Goal: Use online tool/utility: Utilize a website feature to perform a specific function

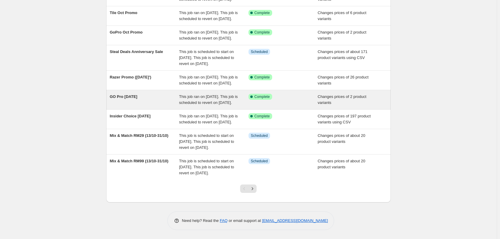
scroll to position [153, 0]
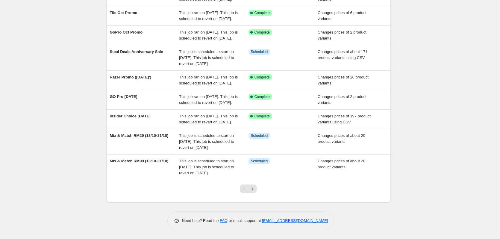
drag, startPoint x: 162, startPoint y: 102, endPoint x: 85, endPoint y: 93, distance: 77.8
click at [85, 93] on div "NA Bulk Price Editor. This page is ready NA Bulk Price Editor Add new price [ME…" at bounding box center [248, 73] width 497 height 332
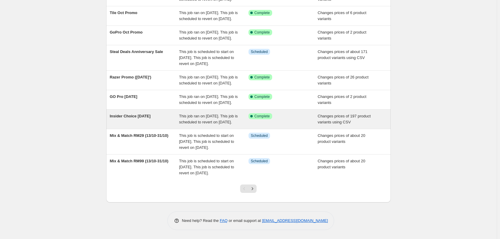
click at [147, 114] on span "Insider Choice [DATE]" at bounding box center [130, 116] width 41 height 4
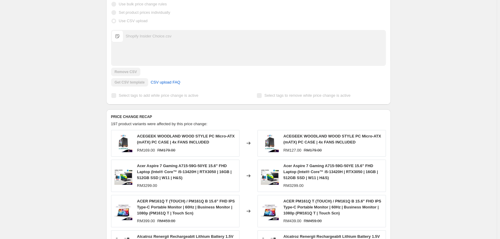
scroll to position [210, 0]
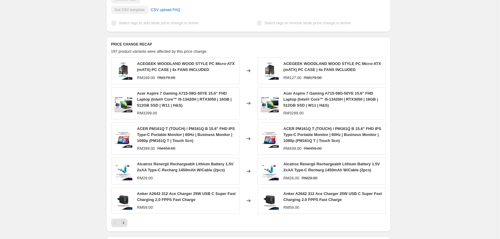
click at [88, 70] on div "Insider Choice Oct'25. This page is ready Insider Choice [DATE] Success Complet…" at bounding box center [248, 102] width 497 height 624
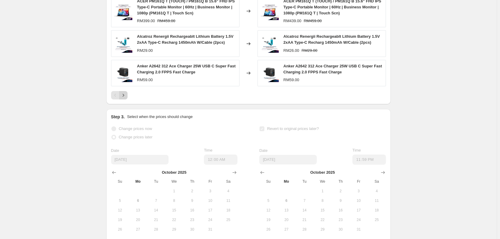
scroll to position [301, 0]
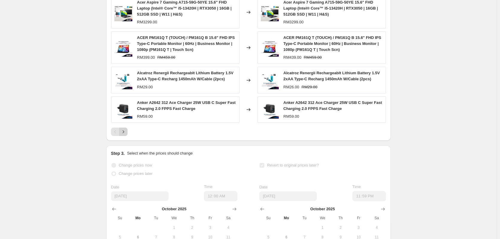
click at [125, 135] on icon "Next" at bounding box center [123, 132] width 6 height 6
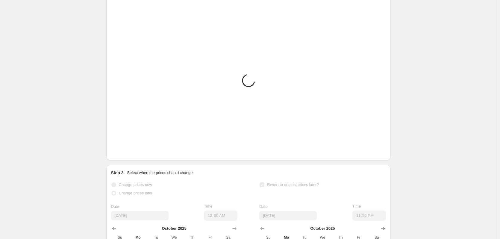
scroll to position [241, 0]
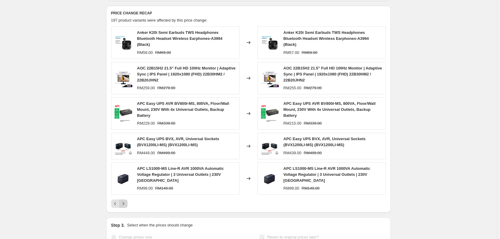
click at [126, 204] on icon "Next" at bounding box center [123, 204] width 6 height 6
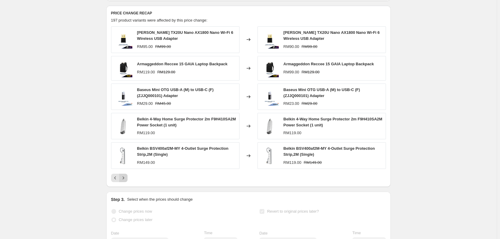
click at [125, 202] on h2 "Step 3." at bounding box center [118, 199] width 14 height 6
click at [128, 182] on button "Next" at bounding box center [123, 178] width 8 height 8
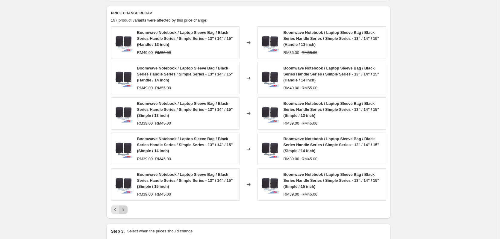
click at [126, 213] on icon "Next" at bounding box center [123, 210] width 6 height 6
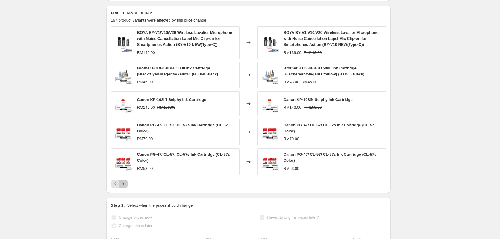
click at [126, 187] on icon "Next" at bounding box center [123, 184] width 6 height 6
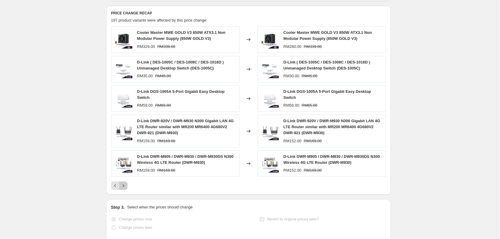
click at [128, 190] on button "Next" at bounding box center [123, 186] width 8 height 8
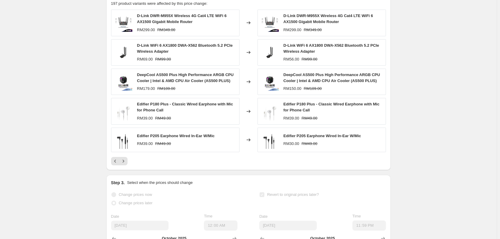
scroll to position [271, 0]
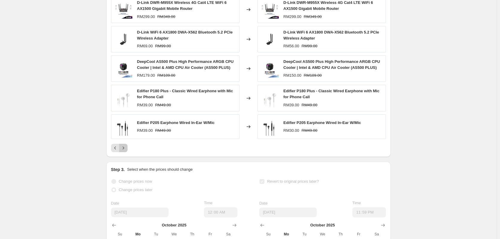
click at [126, 152] on button "Next" at bounding box center [123, 148] width 8 height 8
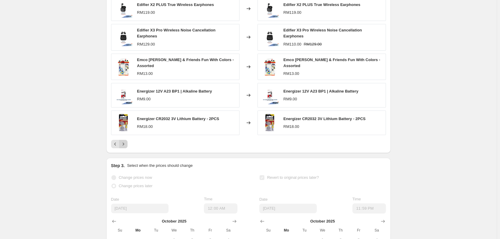
click at [126, 157] on div "Prices changed successfully This job successfully completed on [DATE] 12:01 AM.…" at bounding box center [246, 22] width 289 height 551
click at [126, 147] on icon "Next" at bounding box center [123, 144] width 6 height 6
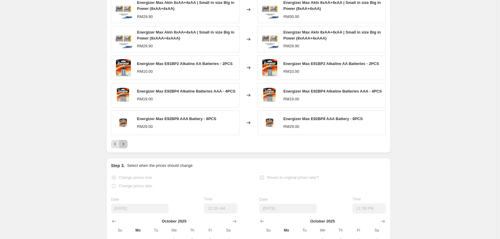
click at [126, 147] on icon "Next" at bounding box center [123, 144] width 6 height 6
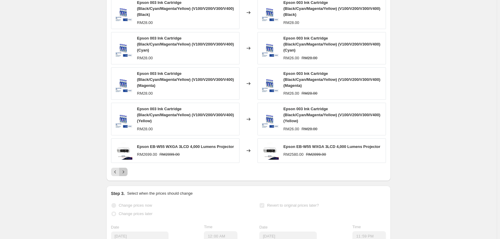
click at [126, 175] on icon "Next" at bounding box center [123, 172] width 6 height 6
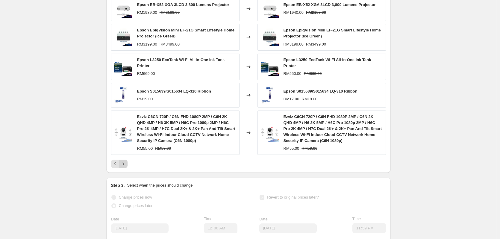
click at [126, 173] on div "PRICE CHANGE RECAP 197 product variants were affected by this price change: Eps…" at bounding box center [248, 74] width 285 height 197
click at [125, 168] on button "Next" at bounding box center [123, 164] width 8 height 8
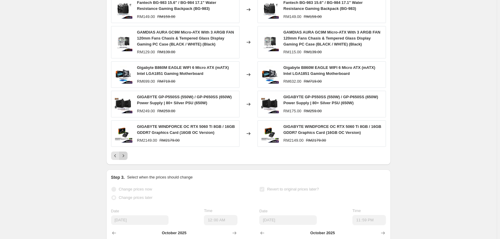
click at [125, 173] on div "Prices changed successfully This job successfully completed on [DATE] 12:01 AM.…" at bounding box center [246, 28] width 289 height 563
click at [125, 159] on icon "Next" at bounding box center [123, 156] width 6 height 6
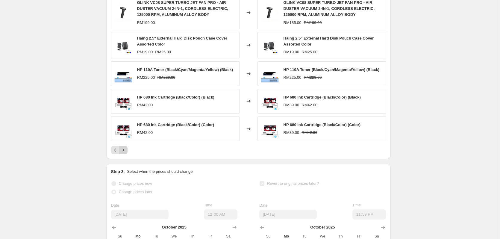
click at [125, 159] on div "PRICE CHANGE RECAP 197 product variants were affected by this price change: GLI…" at bounding box center [248, 67] width 285 height 183
